Goal: Task Accomplishment & Management: Use online tool/utility

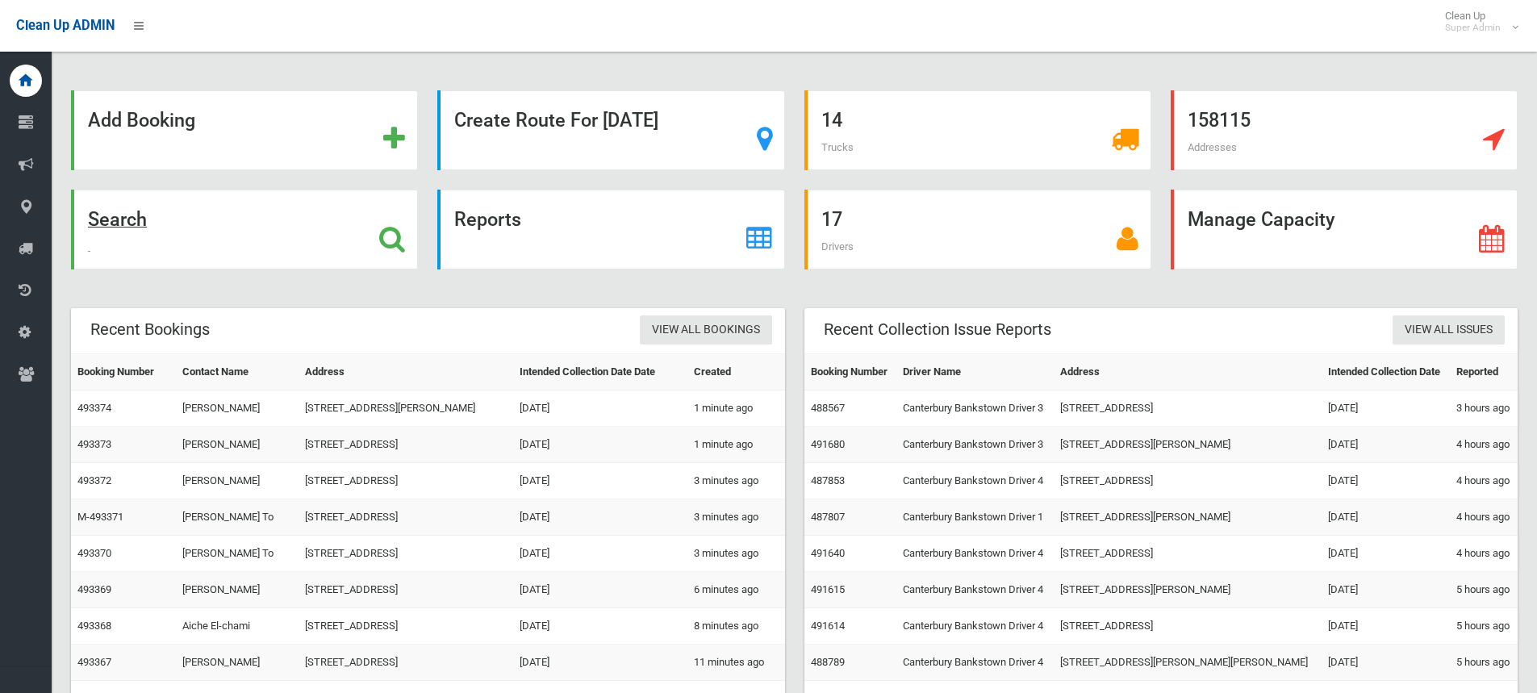
click at [395, 236] on icon at bounding box center [392, 238] width 26 height 27
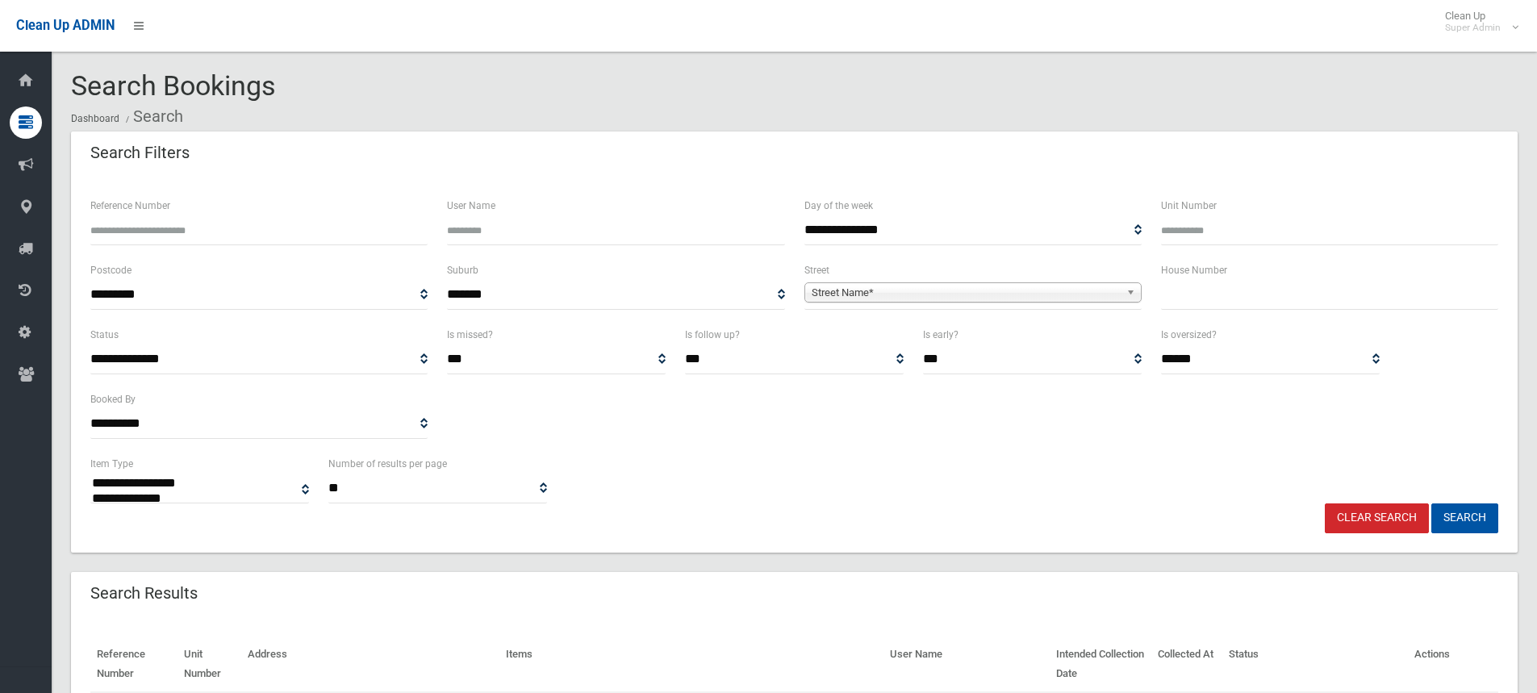
select select
click at [1207, 292] on input "text" at bounding box center [1329, 295] width 337 height 30
type input "**"
click at [890, 296] on span "Street Name*" at bounding box center [966, 292] width 308 height 19
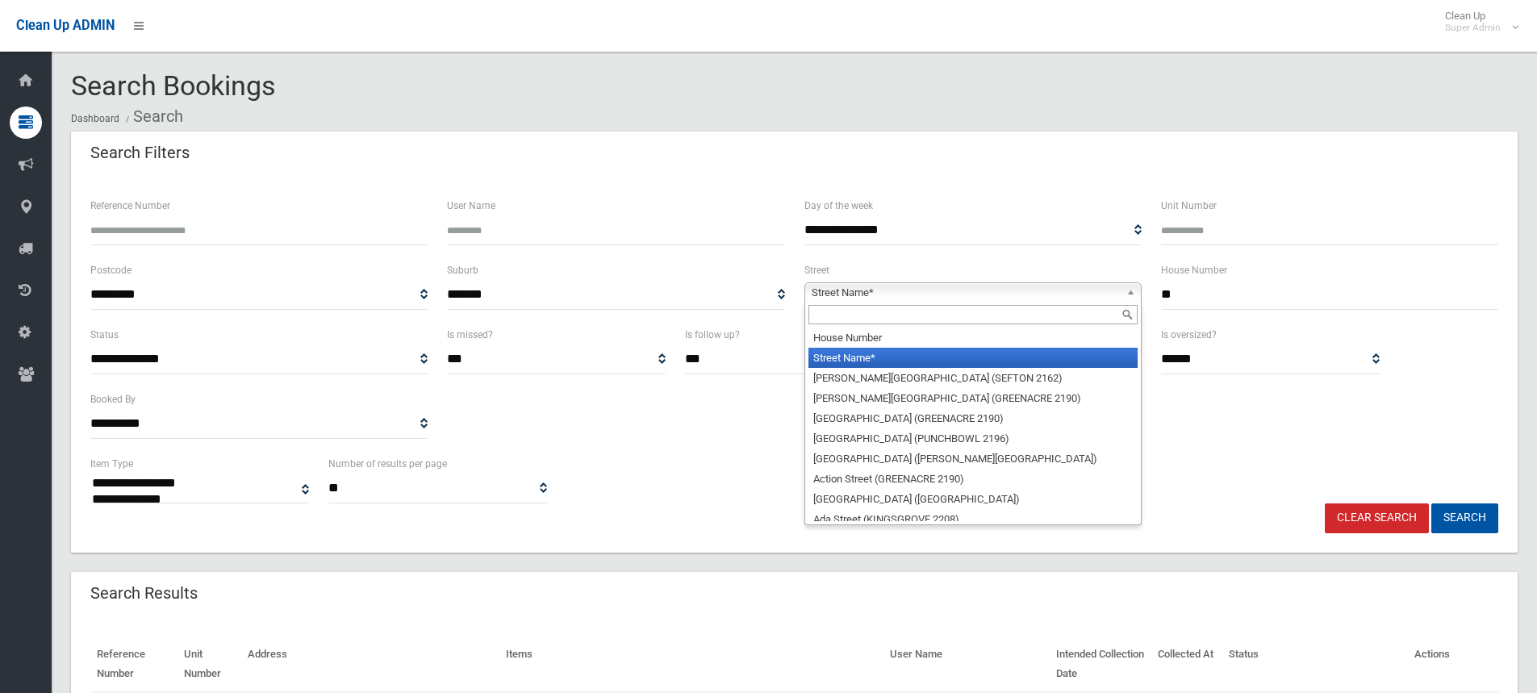
click at [896, 320] on input "text" at bounding box center [973, 314] width 329 height 19
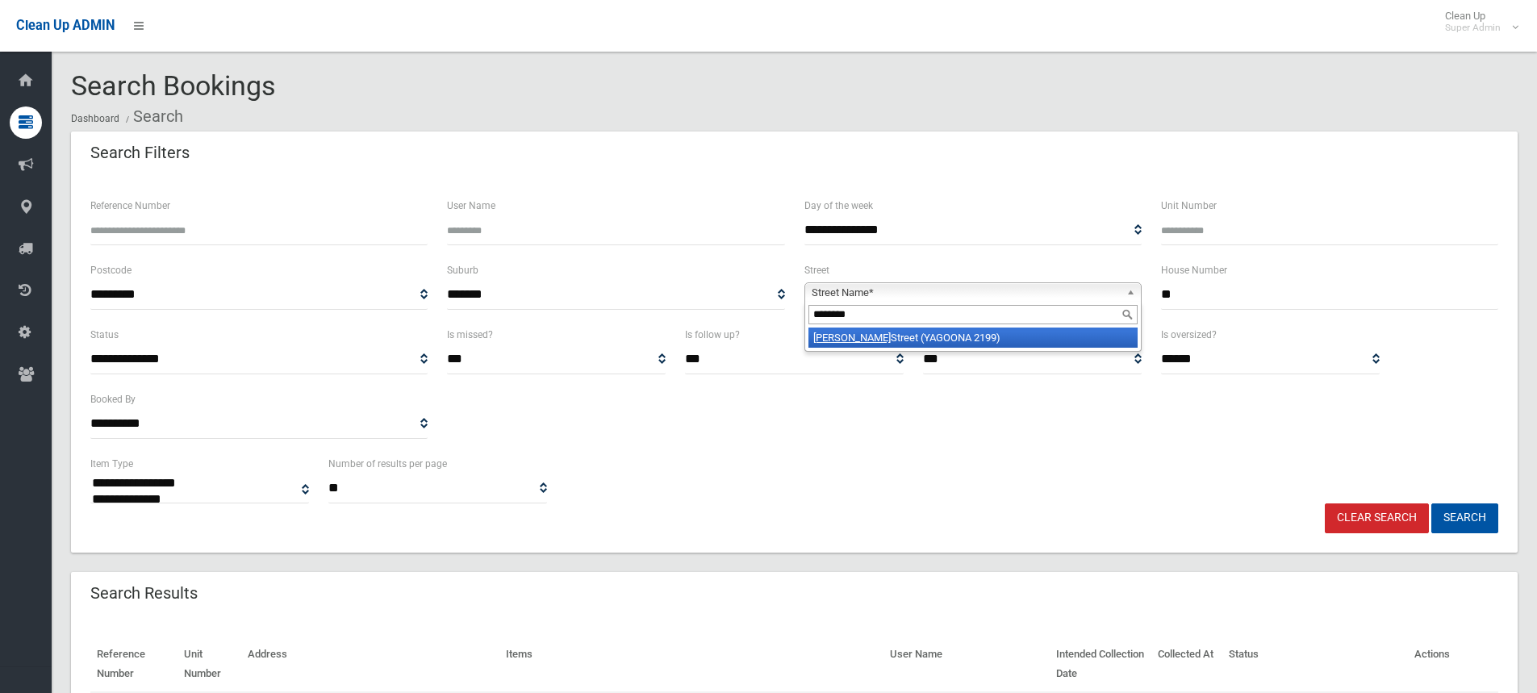
type input "********"
click at [906, 339] on li "[PERSON_NAME][GEOGRAPHIC_DATA] (YAGOONA 2199)" at bounding box center [973, 338] width 329 height 20
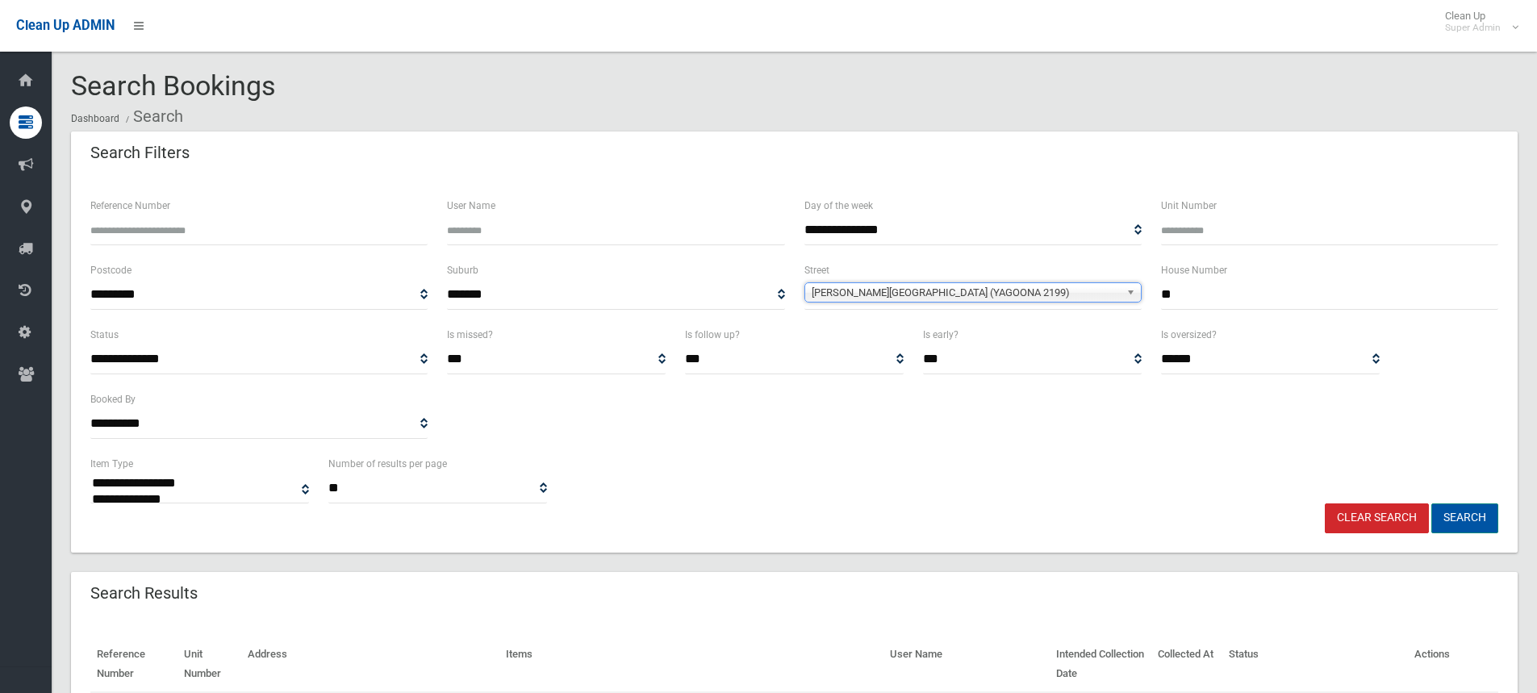
click at [1453, 518] on button "Search" at bounding box center [1464, 518] width 67 height 30
select select
click at [705, 469] on div "**********" at bounding box center [794, 478] width 1427 height 49
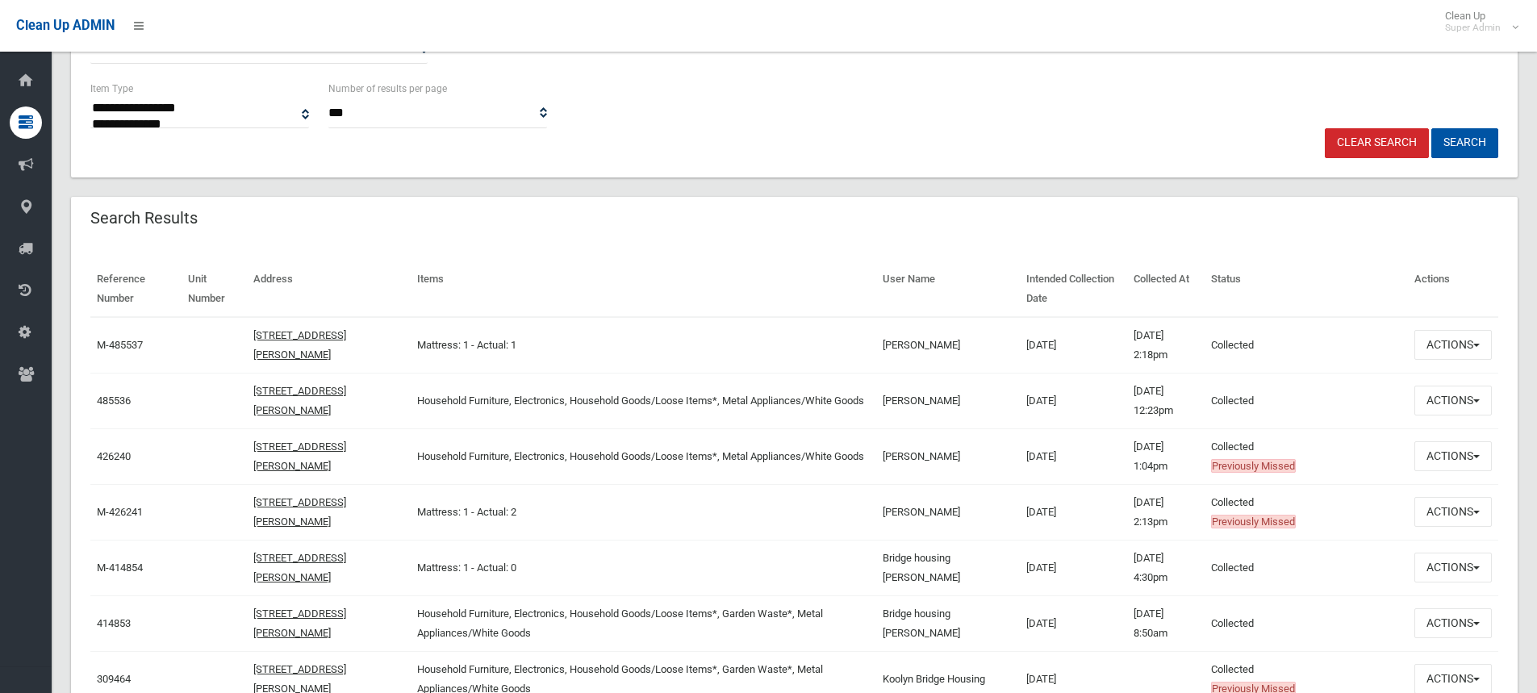
scroll to position [403, 0]
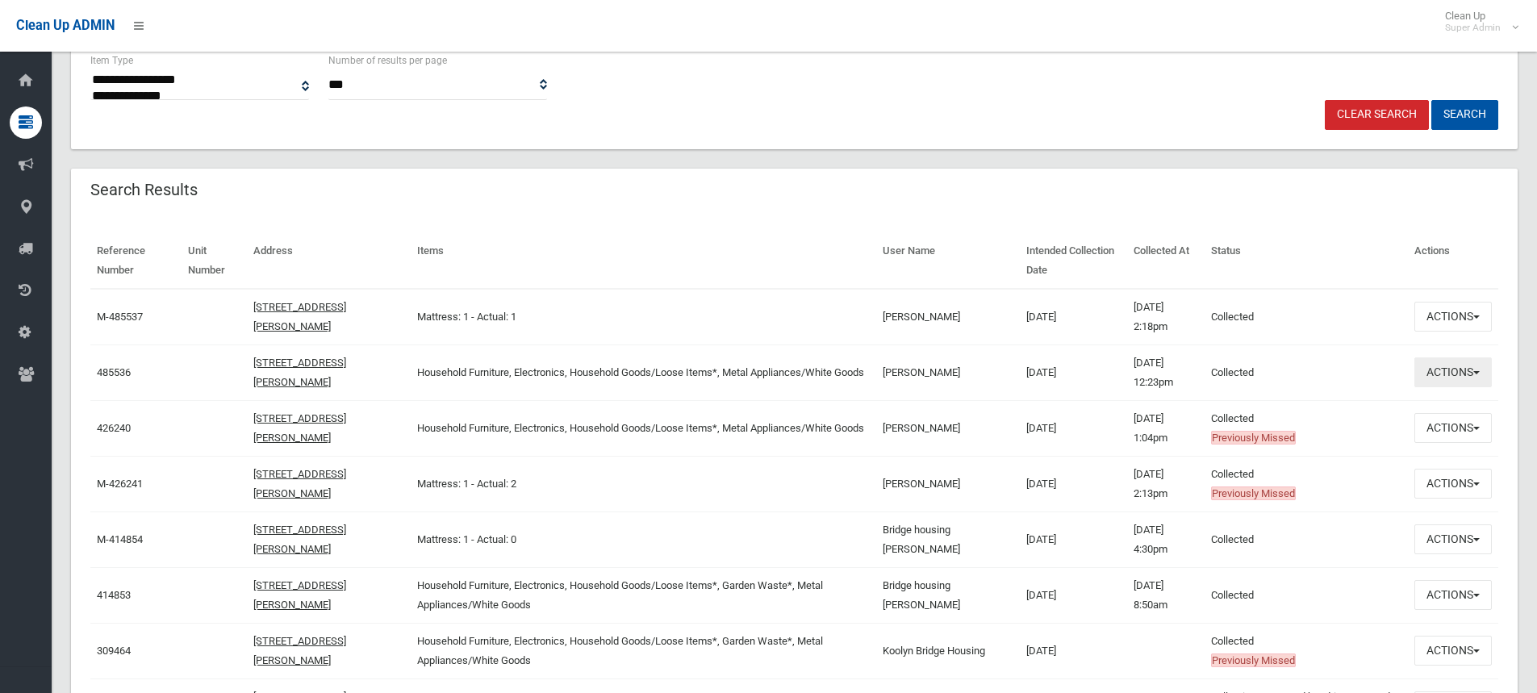
click at [1474, 366] on button "Actions" at bounding box center [1452, 372] width 77 height 30
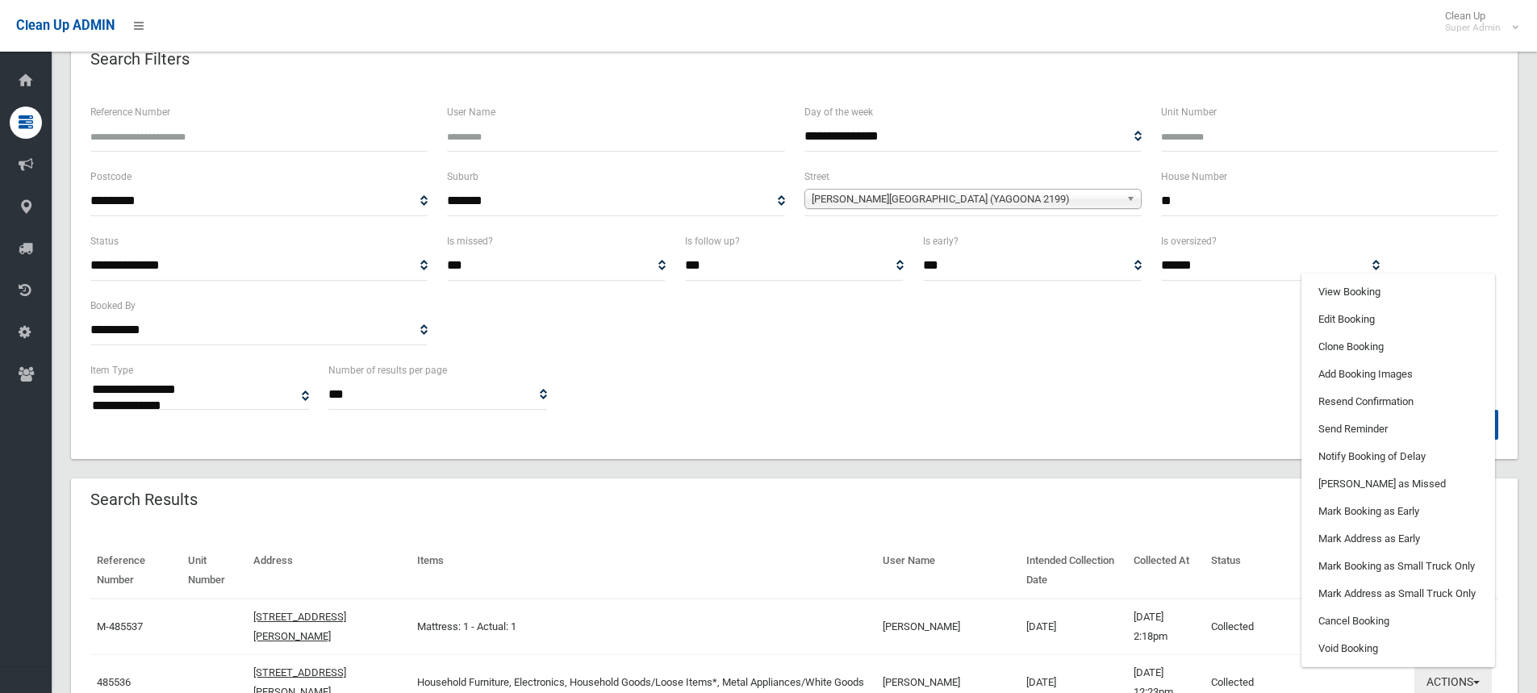
scroll to position [81, 0]
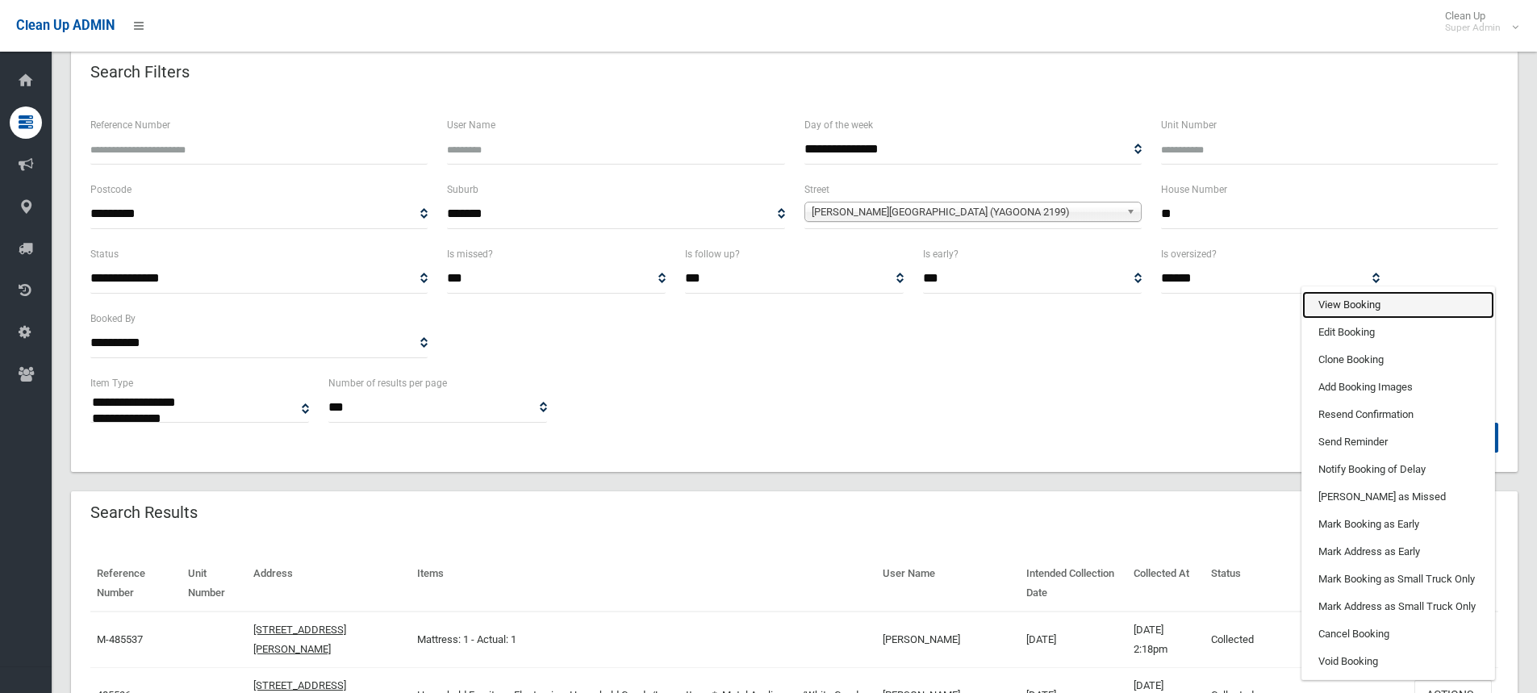
click at [1351, 301] on link "View Booking" at bounding box center [1398, 304] width 192 height 27
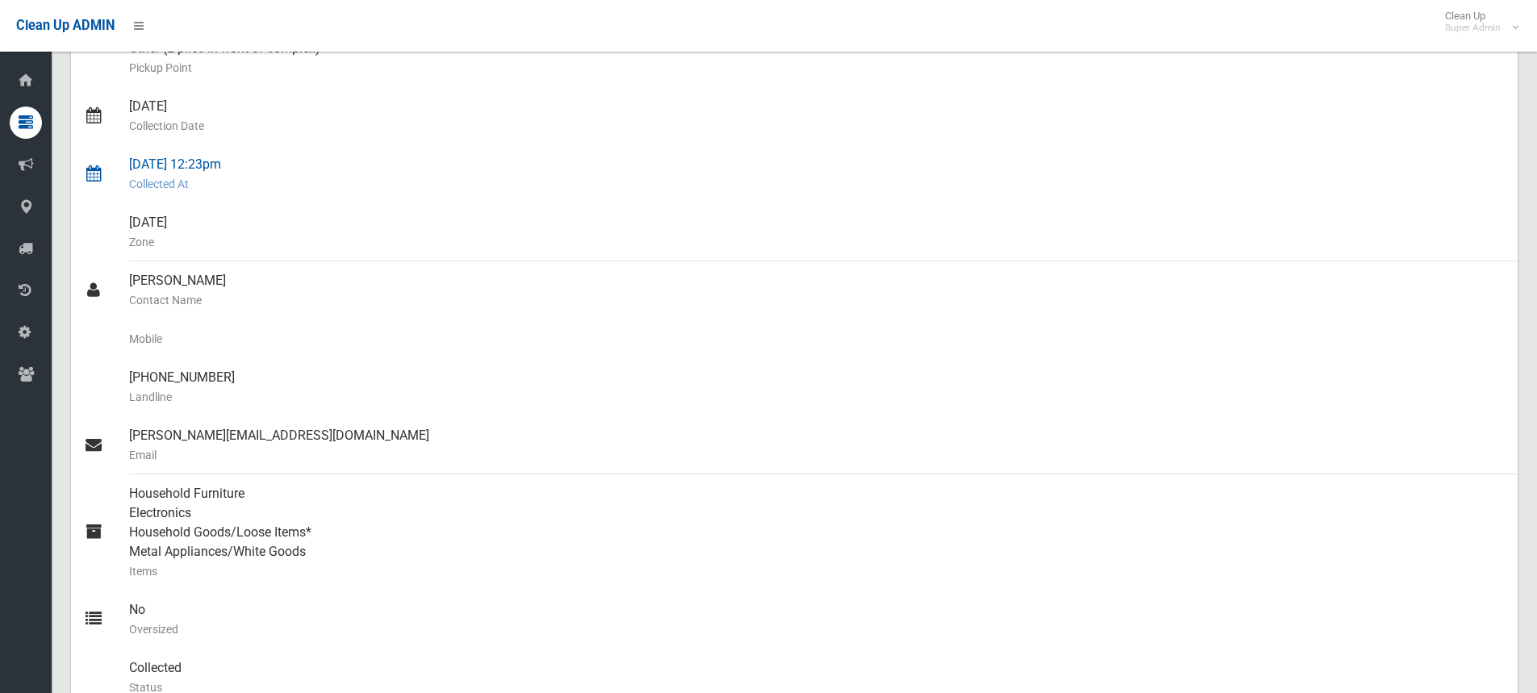
scroll to position [323, 0]
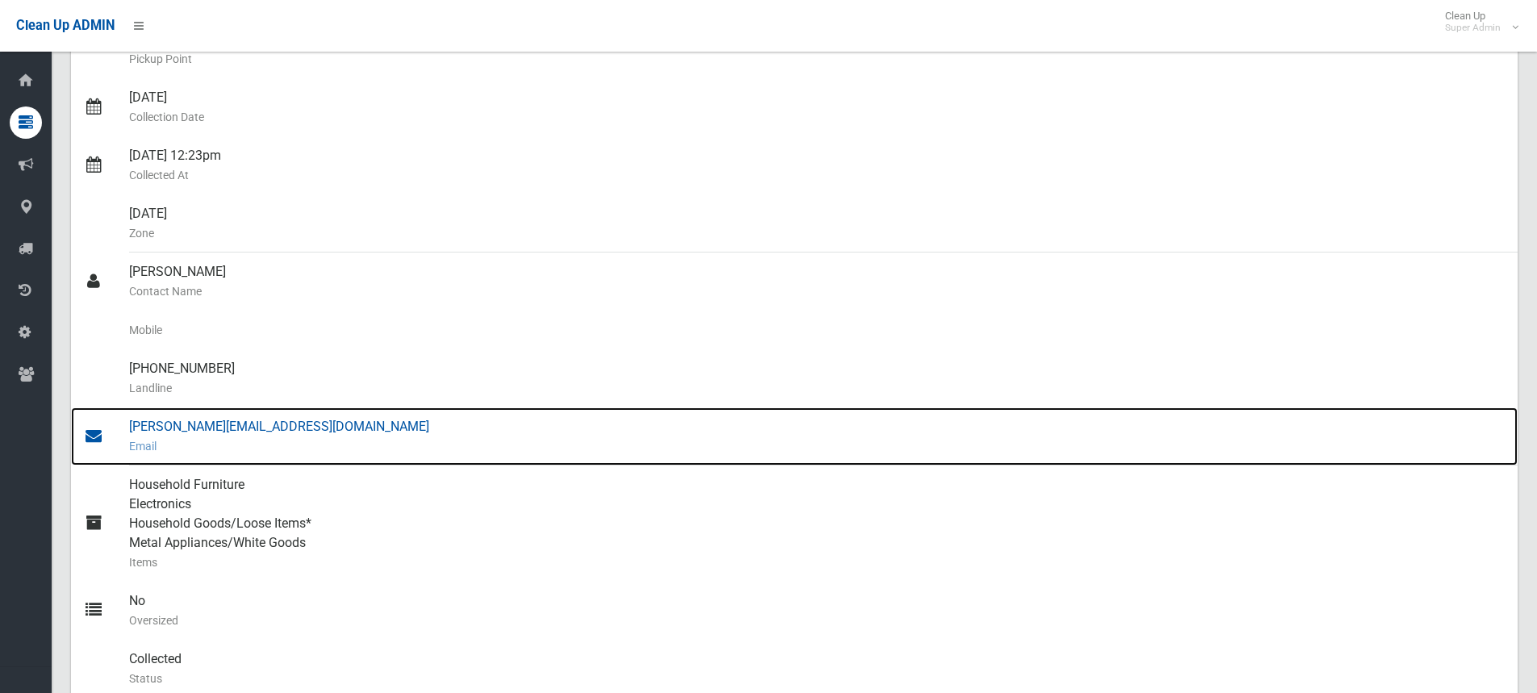
click at [249, 430] on div "h.slough@bridgehousing.org.au Email" at bounding box center [817, 436] width 1376 height 58
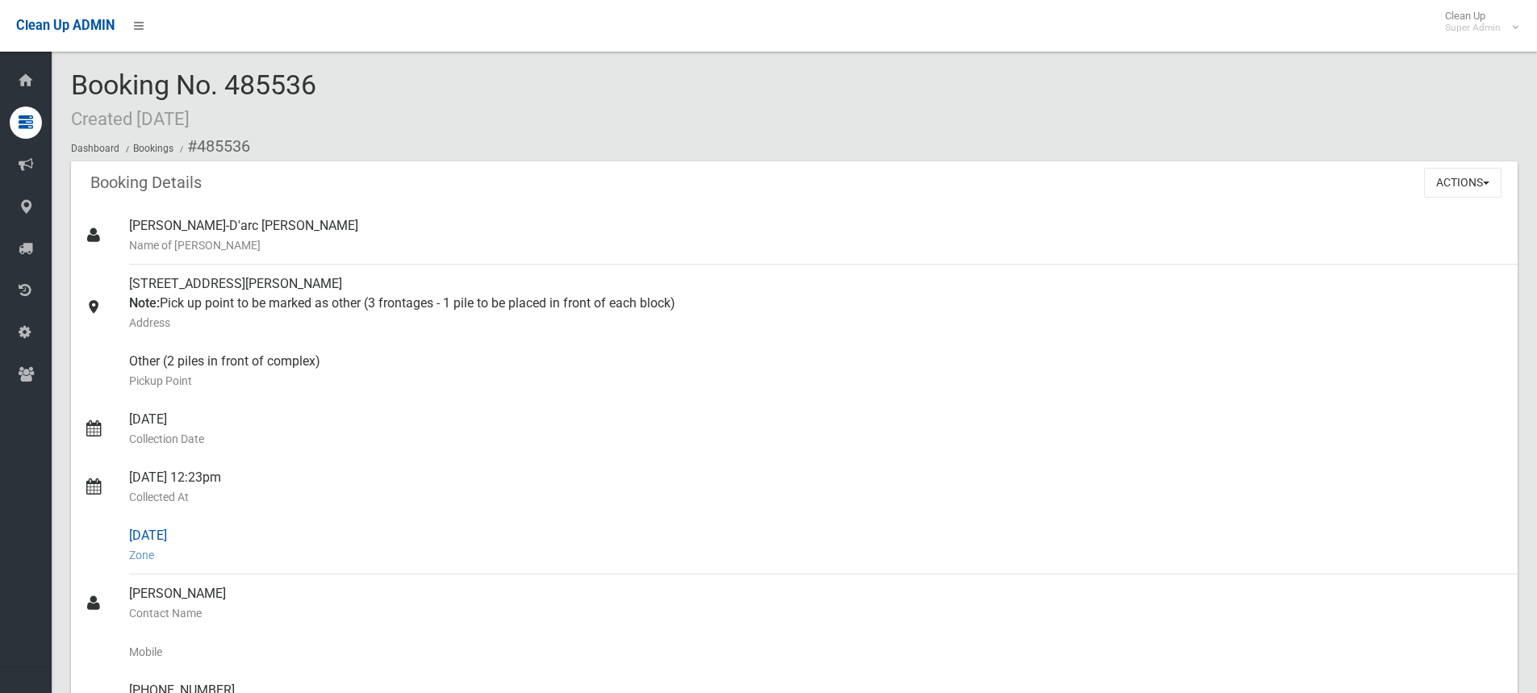
scroll to position [0, 0]
drag, startPoint x: 128, startPoint y: 283, endPoint x: 291, endPoint y: 285, distance: 163.0
click at [291, 285] on link "21 Cantrell Street, YAGOONA NSW 2199 Note: Pick up point to be marked as other …" at bounding box center [794, 303] width 1447 height 77
copy link "21 Cantrell Street, YAGOONA"
click at [349, 87] on div "Booking No. 485536 Created 15/09/2025 Dashboard Bookings #485536" at bounding box center [794, 116] width 1447 height 91
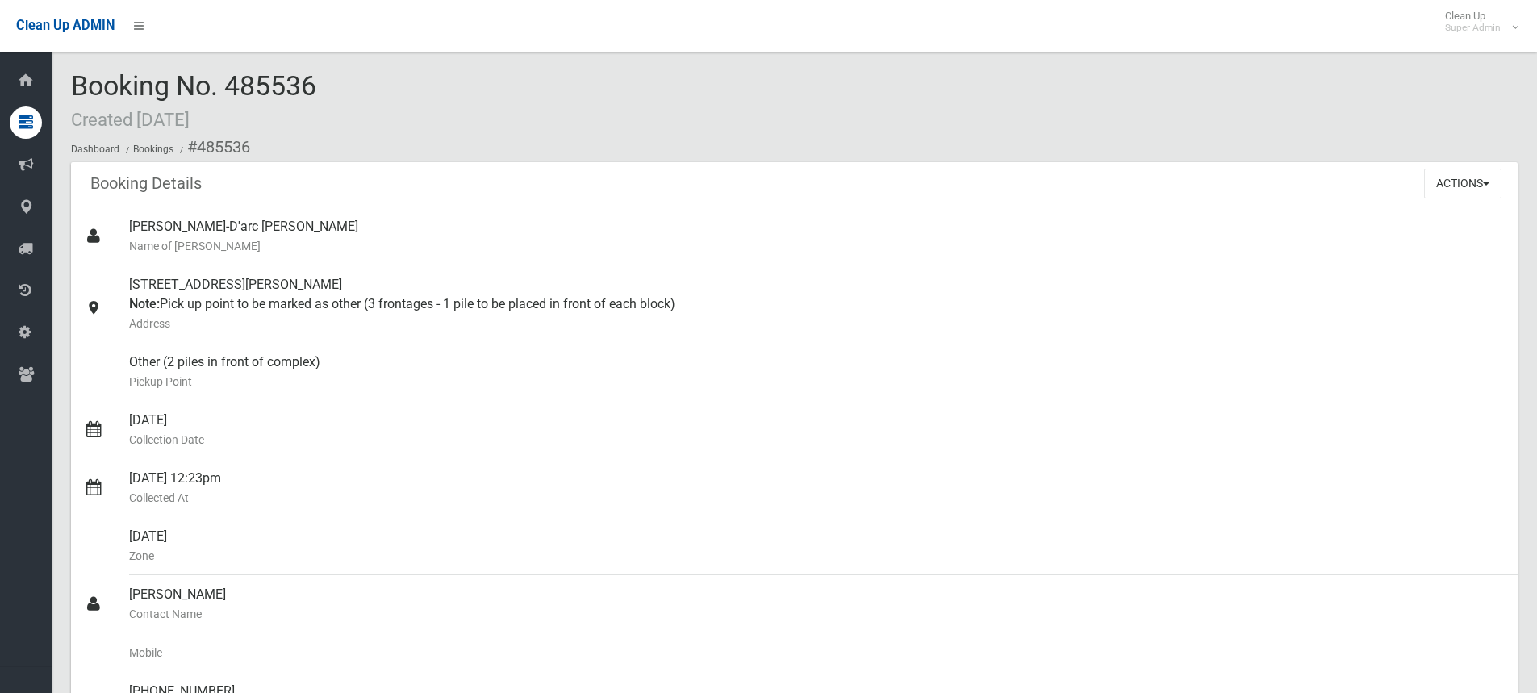
click at [336, 81] on div "Booking No. 485536 Created 15/09/2025 Dashboard Bookings #485536" at bounding box center [794, 116] width 1447 height 91
